Goal: Task Accomplishment & Management: Manage account settings

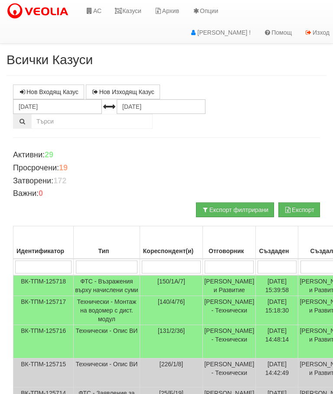
click at [137, 5] on link "Казуси" at bounding box center [128, 11] width 40 height 22
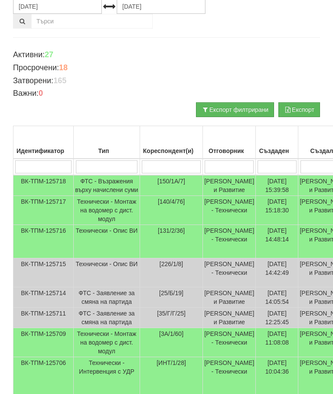
scroll to position [119, 0]
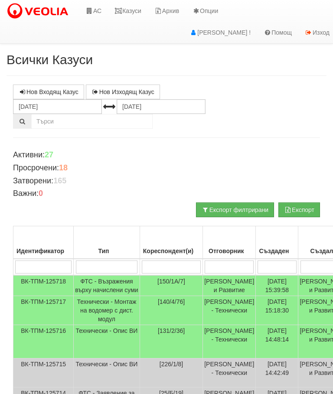
click at [131, 10] on link "Казуси" at bounding box center [128, 11] width 40 height 22
click at [133, 16] on link "Казуси" at bounding box center [128, 11] width 40 height 22
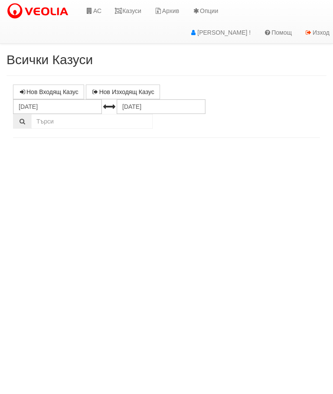
select select "10"
select select "1"
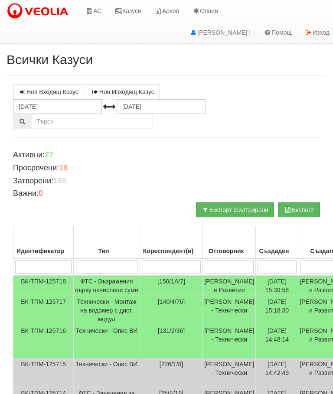
click at [203, 359] on td "[PERSON_NAME] - Технически" at bounding box center [229, 341] width 53 height 33
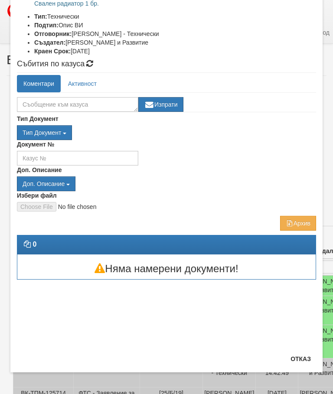
scroll to position [126, 0]
click at [302, 354] on button "Отказ" at bounding box center [300, 359] width 31 height 14
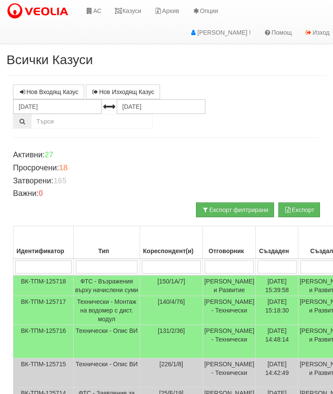
click at [130, 8] on link "Казуси" at bounding box center [128, 11] width 40 height 22
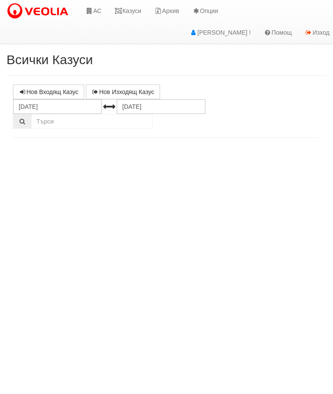
select select "10"
select select "1"
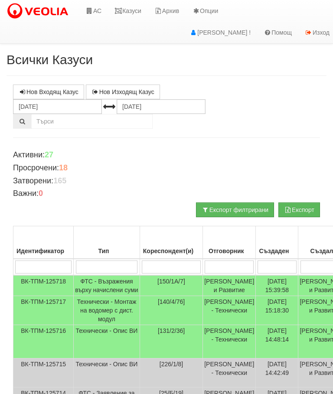
click at [139, 9] on link "Казуси" at bounding box center [128, 11] width 40 height 22
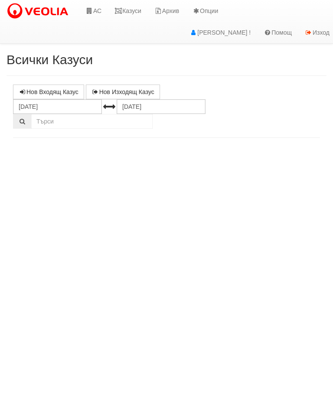
select select "10"
select select "1"
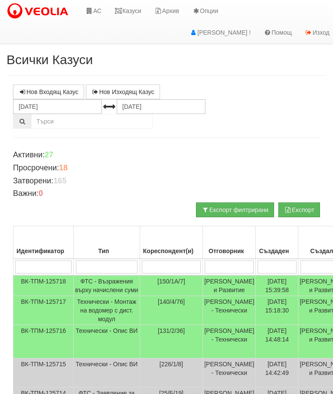
click at [127, 10] on link "Казуси" at bounding box center [128, 11] width 40 height 22
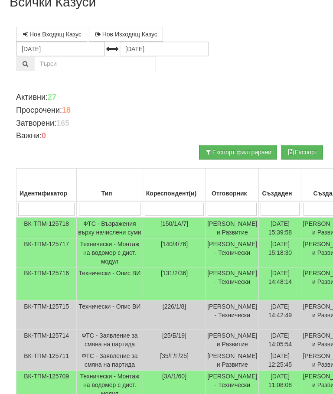
scroll to position [39, 0]
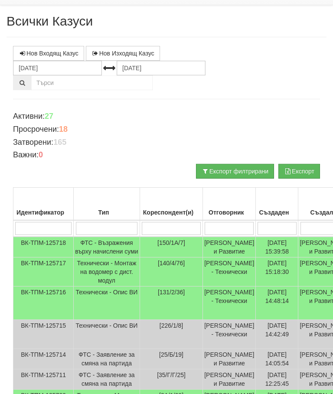
click at [205, 228] on input "search" at bounding box center [229, 228] width 49 height 13
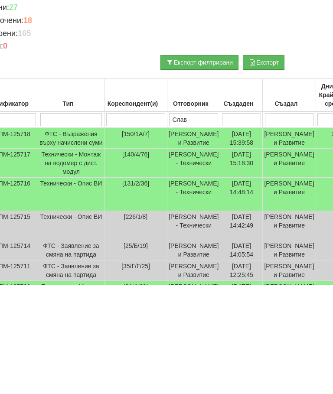
type input "Слави"
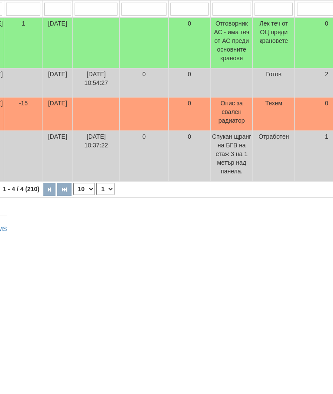
scroll to position [115, 0]
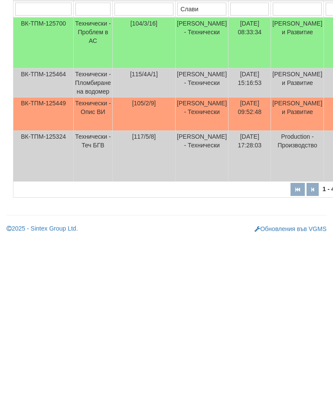
type input "Слави"
click at [88, 252] on td "Технически - Опис ВИ" at bounding box center [93, 268] width 39 height 33
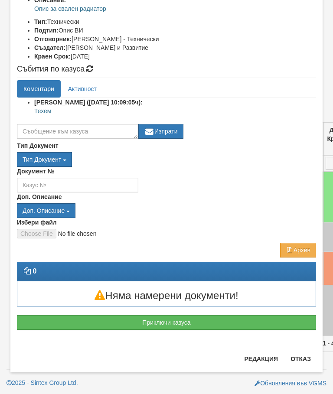
scroll to position [176, 0]
click at [309, 315] on button "Приключи казуса" at bounding box center [166, 322] width 299 height 15
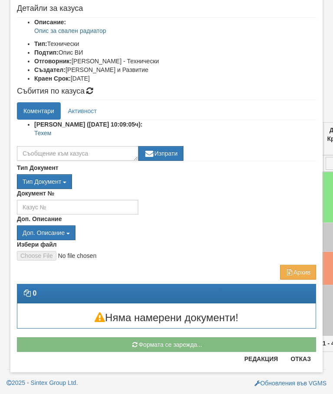
scroll to position [108, 0]
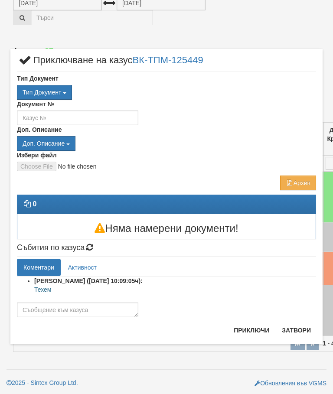
click at [301, 332] on button "Затвори" at bounding box center [296, 330] width 39 height 14
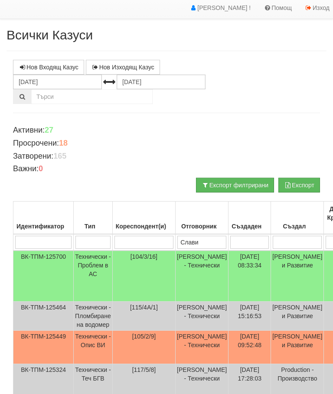
scroll to position [0, 0]
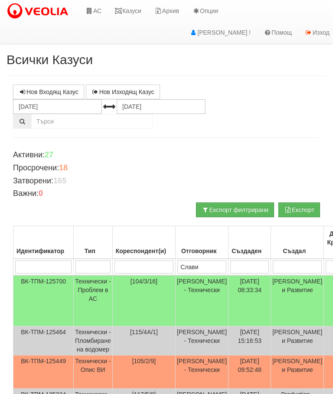
click at [133, 11] on link "Казуси" at bounding box center [128, 11] width 40 height 22
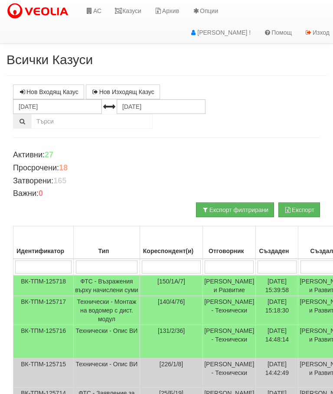
click at [127, 7] on link "Казуси" at bounding box center [128, 11] width 40 height 22
click at [134, 9] on link "Казуси" at bounding box center [128, 11] width 40 height 22
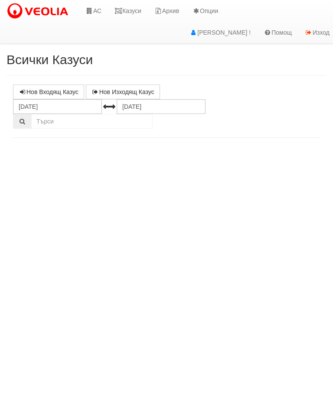
select select "10"
select select "1"
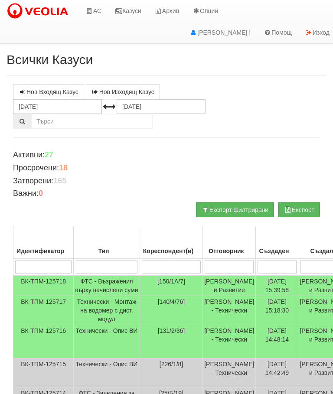
click at [134, 10] on link "Казуси" at bounding box center [128, 11] width 40 height 22
click at [126, 15] on link "Казуси" at bounding box center [128, 11] width 40 height 22
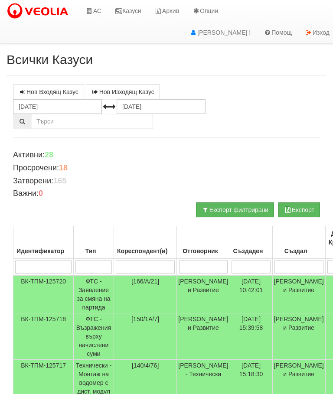
click at [138, 11] on link "Казуси" at bounding box center [128, 11] width 40 height 22
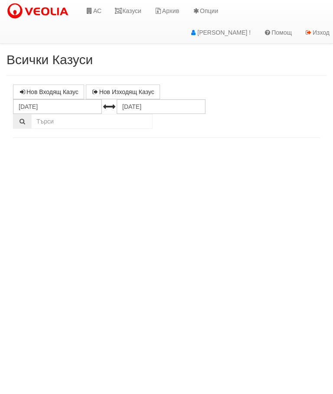
select select "10"
select select "1"
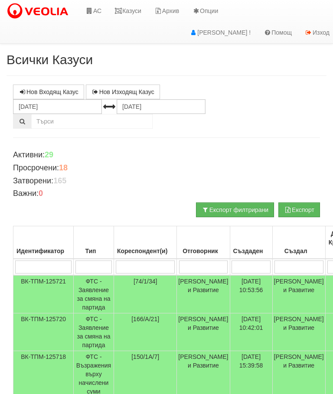
click at [126, 16] on link "Казуси" at bounding box center [128, 11] width 40 height 22
click at [124, 5] on link "Казуси" at bounding box center [128, 11] width 40 height 22
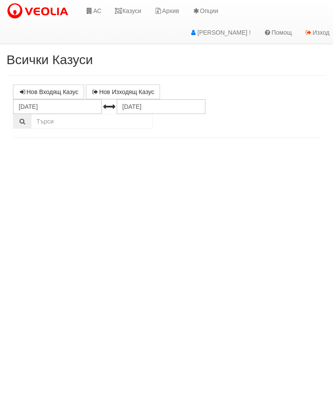
select select "10"
select select "1"
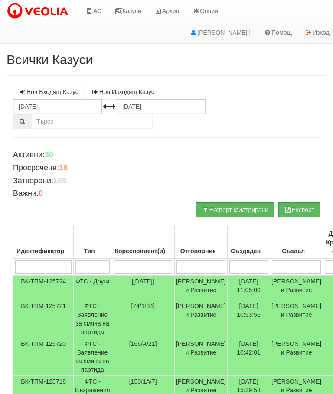
click at [130, 11] on link "Казуси" at bounding box center [128, 11] width 40 height 22
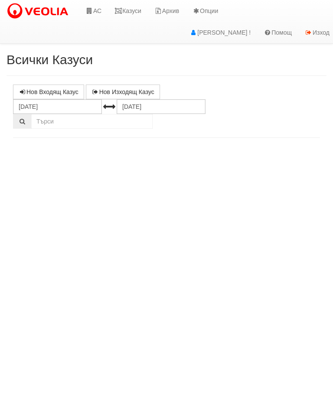
select select "10"
select select "1"
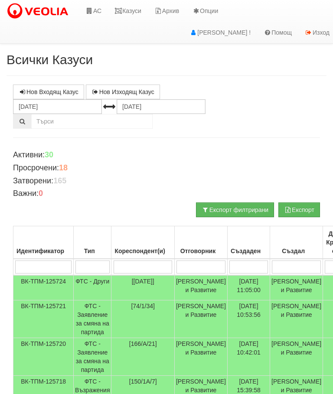
click at [131, 13] on link "Казуси" at bounding box center [128, 11] width 40 height 22
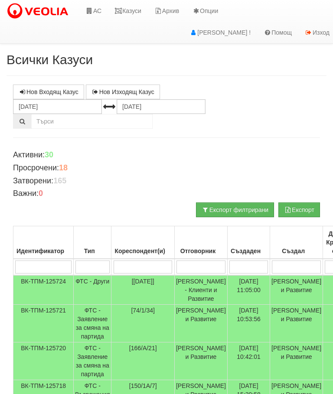
click at [129, 10] on link "Казуси" at bounding box center [128, 11] width 40 height 22
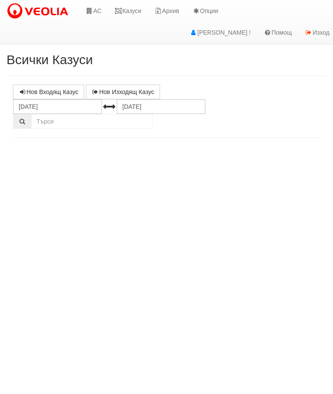
select select "10"
select select "1"
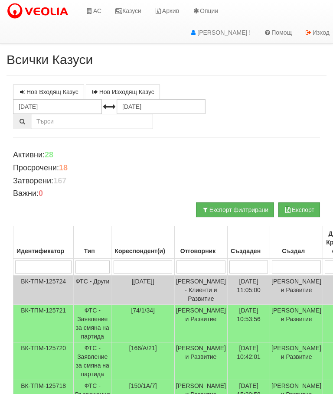
click at [128, 13] on link "Казуси" at bounding box center [128, 11] width 40 height 22
click at [132, 10] on link "Казуси" at bounding box center [128, 11] width 40 height 22
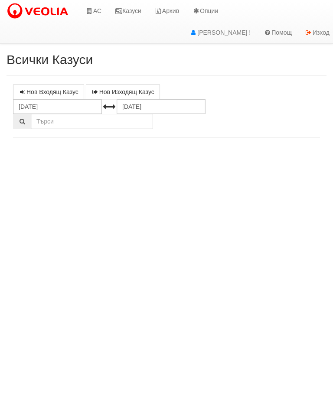
select select "10"
select select "1"
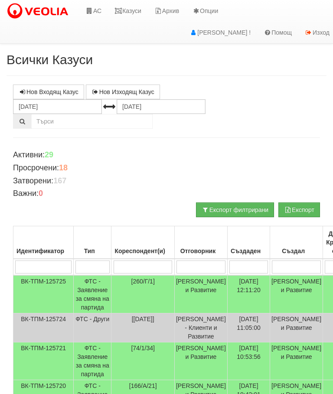
click at [129, 10] on link "Казуси" at bounding box center [128, 11] width 40 height 22
click at [133, 6] on link "Казуси" at bounding box center [128, 11] width 40 height 22
click at [131, 5] on link "Казуси" at bounding box center [128, 11] width 40 height 22
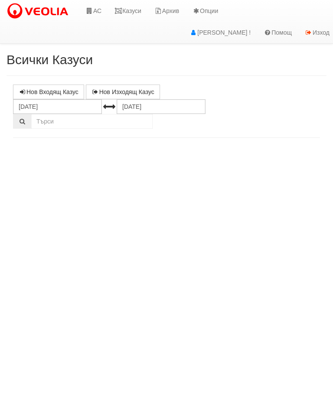
select select "10"
select select "1"
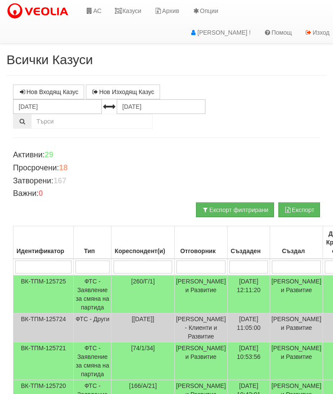
click at [137, 5] on link "Казуси" at bounding box center [128, 11] width 40 height 22
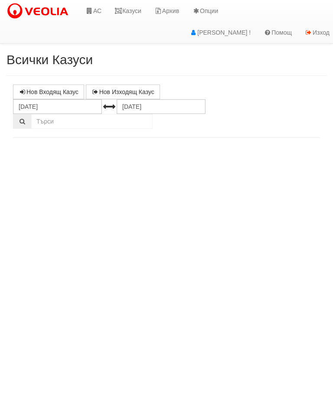
select select "10"
select select "1"
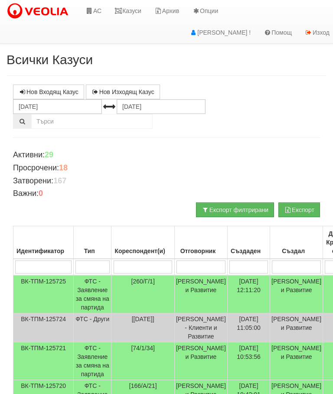
click at [134, 14] on link "Казуси" at bounding box center [128, 11] width 40 height 22
click at [130, 6] on link "Казуси" at bounding box center [128, 11] width 40 height 22
click at [131, 11] on link "Казуси" at bounding box center [128, 11] width 40 height 22
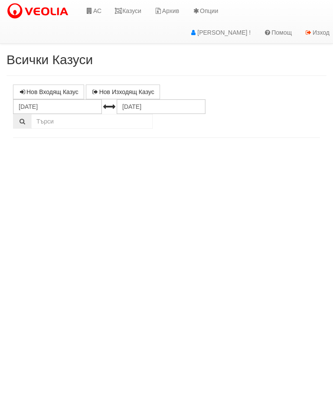
select select "10"
select select "1"
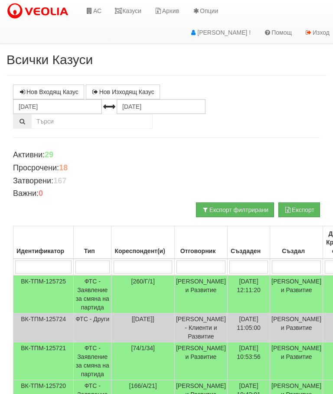
click at [132, 6] on link "Казуси" at bounding box center [128, 11] width 40 height 22
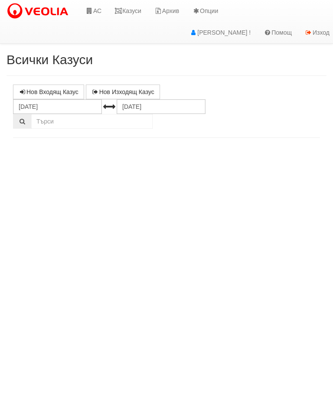
select select "10"
select select "1"
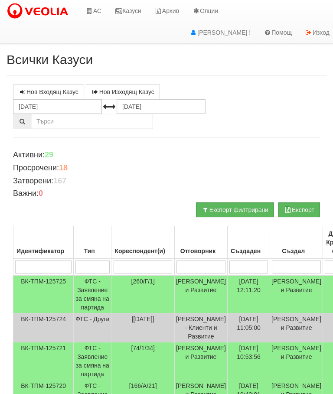
click at [133, 10] on link "Казуси" at bounding box center [128, 11] width 40 height 22
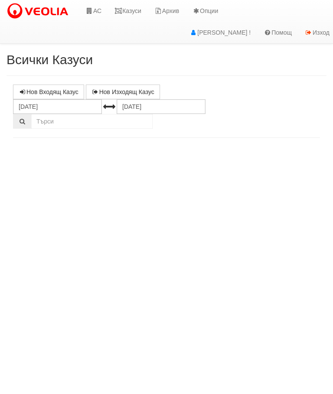
select select "10"
select select "1"
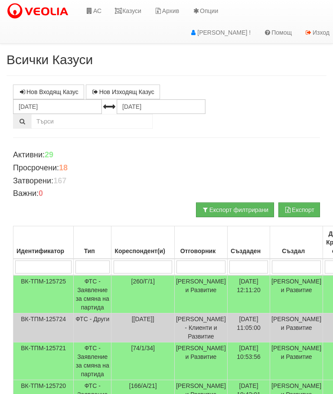
click at [135, 5] on link "Казуси" at bounding box center [128, 11] width 40 height 22
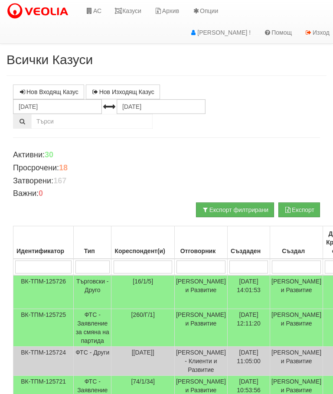
click at [131, 10] on link "Казуси" at bounding box center [128, 11] width 40 height 22
click at [129, 16] on link "Казуси" at bounding box center [128, 11] width 40 height 22
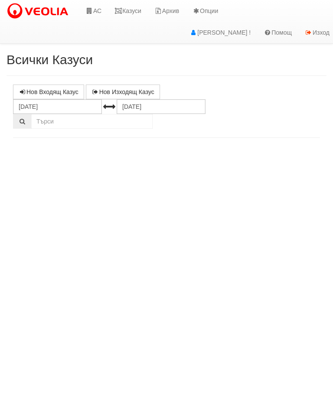
select select "10"
select select "1"
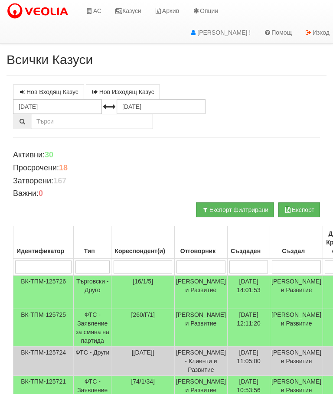
click at [137, 10] on link "Казуси" at bounding box center [128, 11] width 40 height 22
click at [130, 5] on link "Казуси" at bounding box center [128, 11] width 40 height 22
click at [129, 10] on link "Казуси" at bounding box center [128, 11] width 40 height 22
click at [134, 7] on link "Казуси" at bounding box center [128, 11] width 40 height 22
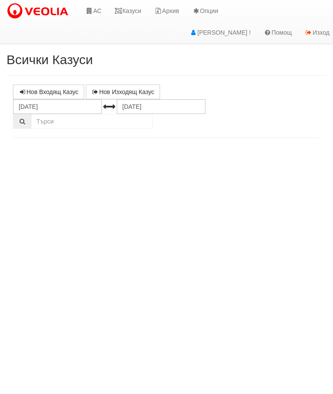
select select "10"
select select "1"
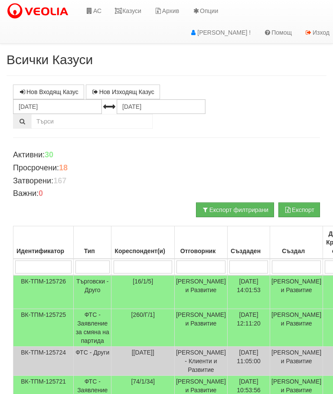
click at [132, 9] on link "Казуси" at bounding box center [128, 11] width 40 height 22
click at [133, 11] on link "Казуси" at bounding box center [128, 11] width 40 height 22
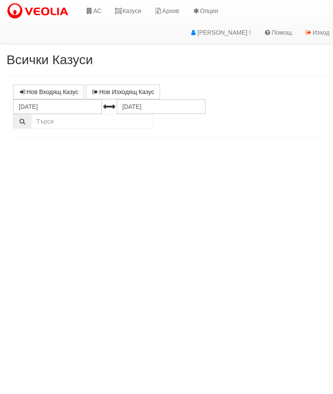
select select "10"
select select "1"
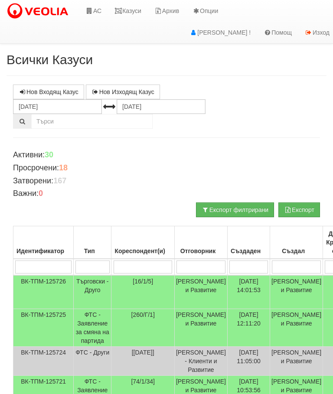
click at [132, 5] on link "Казуси" at bounding box center [128, 11] width 40 height 22
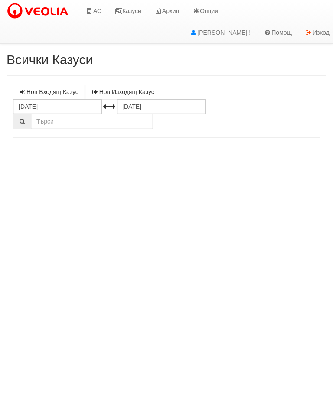
select select "10"
select select "1"
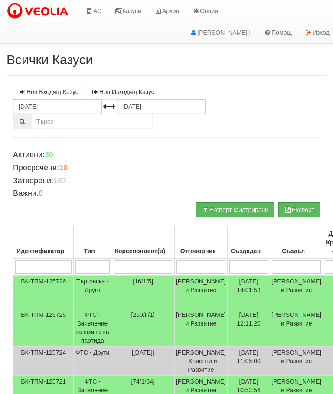
click at [128, 9] on link "Казуси" at bounding box center [128, 11] width 40 height 22
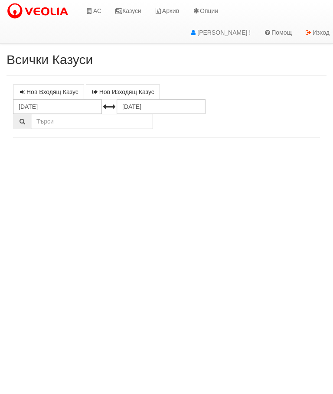
select select "10"
select select "1"
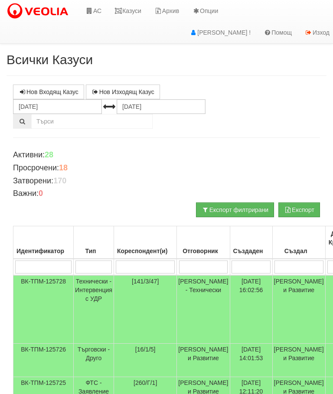
click at [91, 7] on link "АС" at bounding box center [93, 11] width 29 height 22
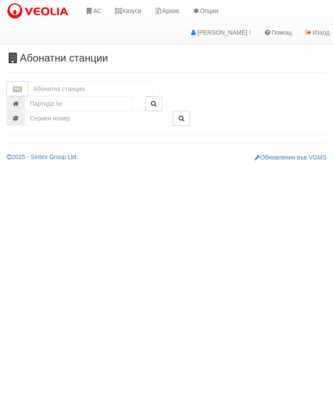
click at [40, 91] on input "text" at bounding box center [94, 89] width 132 height 15
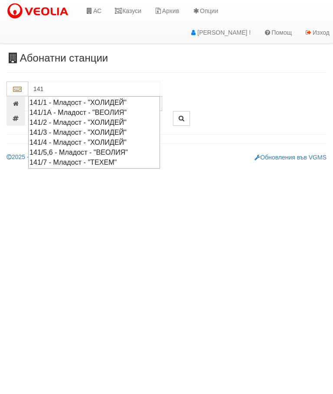
click at [101, 129] on div "141/3 - Младост - "ХОЛИДЕЙ"" at bounding box center [93, 132] width 129 height 10
type input "141/3 - Младост - "ХОЛИДЕЙ""
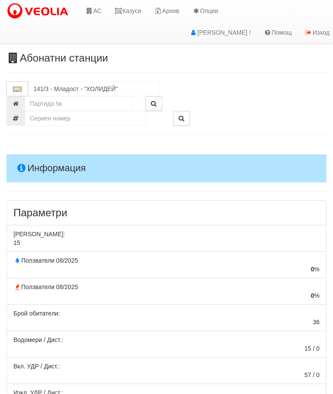
click at [131, 10] on link "Казуси" at bounding box center [128, 11] width 40 height 22
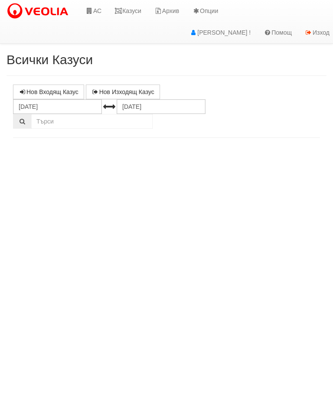
select select "10"
select select "1"
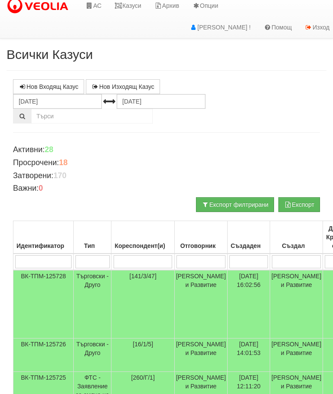
scroll to position [3, 0]
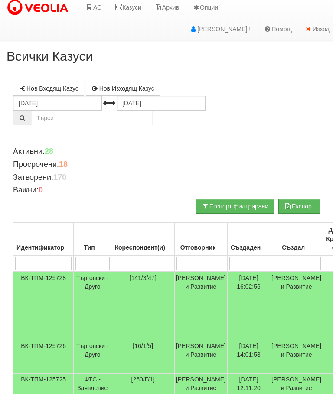
click at [84, 286] on td "Търговски - Друго" at bounding box center [93, 306] width 38 height 69
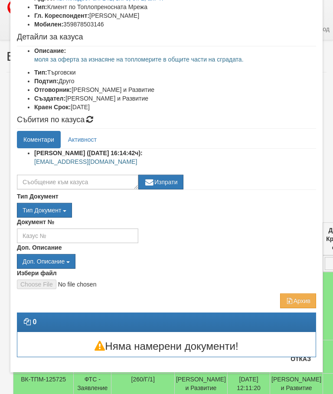
scroll to position [70, 0]
click at [310, 333] on div "Няма намерени документи!" at bounding box center [166, 344] width 311 height 24
click at [308, 362] on button "Отказ" at bounding box center [300, 359] width 31 height 14
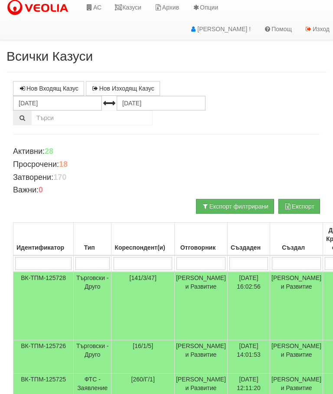
scroll to position [0, 0]
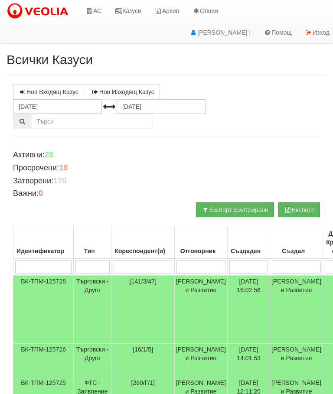
click at [132, 8] on link "Казуси" at bounding box center [128, 11] width 40 height 22
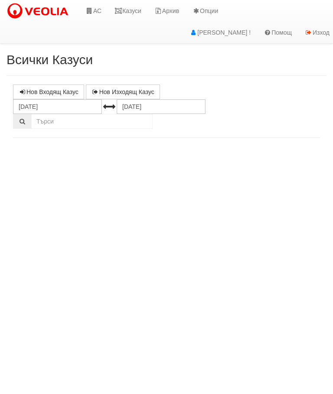
select select "10"
select select "1"
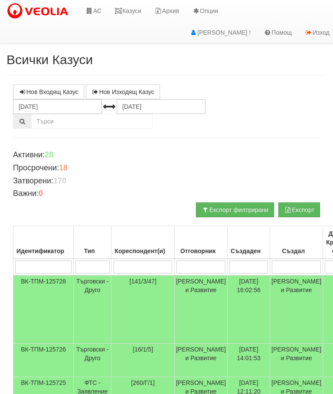
click at [134, 9] on link "Казуси" at bounding box center [128, 11] width 40 height 22
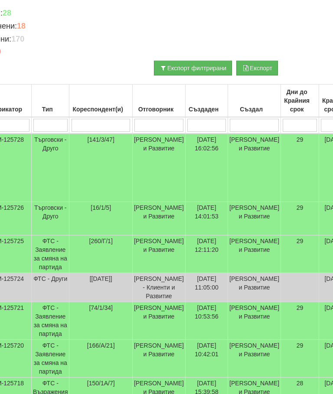
scroll to position [142, 0]
